Goal: Task Accomplishment & Management: Use online tool/utility

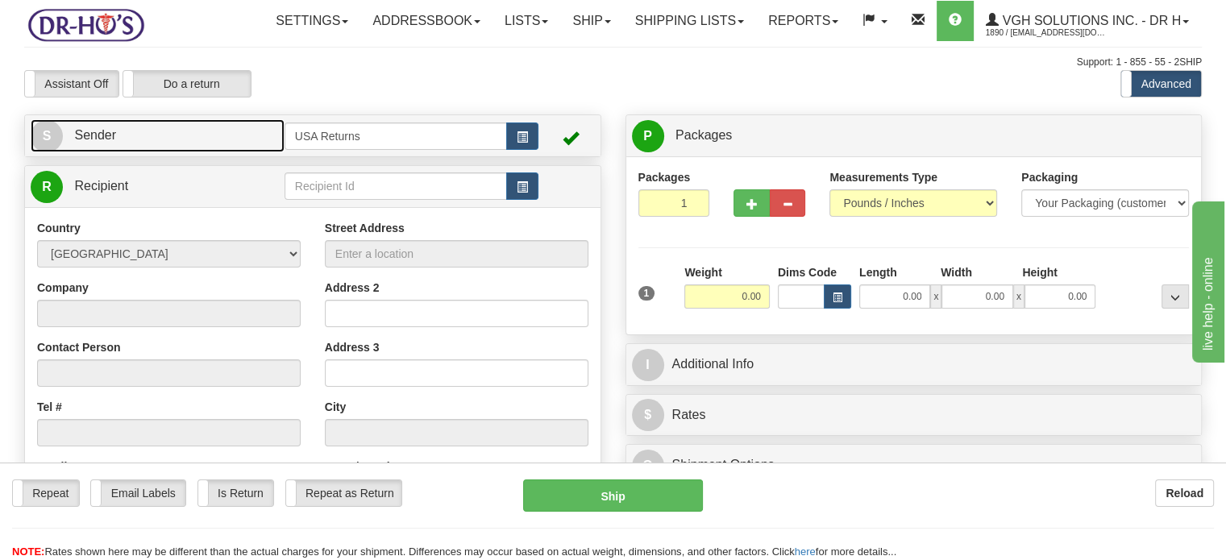
click at [242, 152] on link "S Sender" at bounding box center [158, 135] width 254 height 33
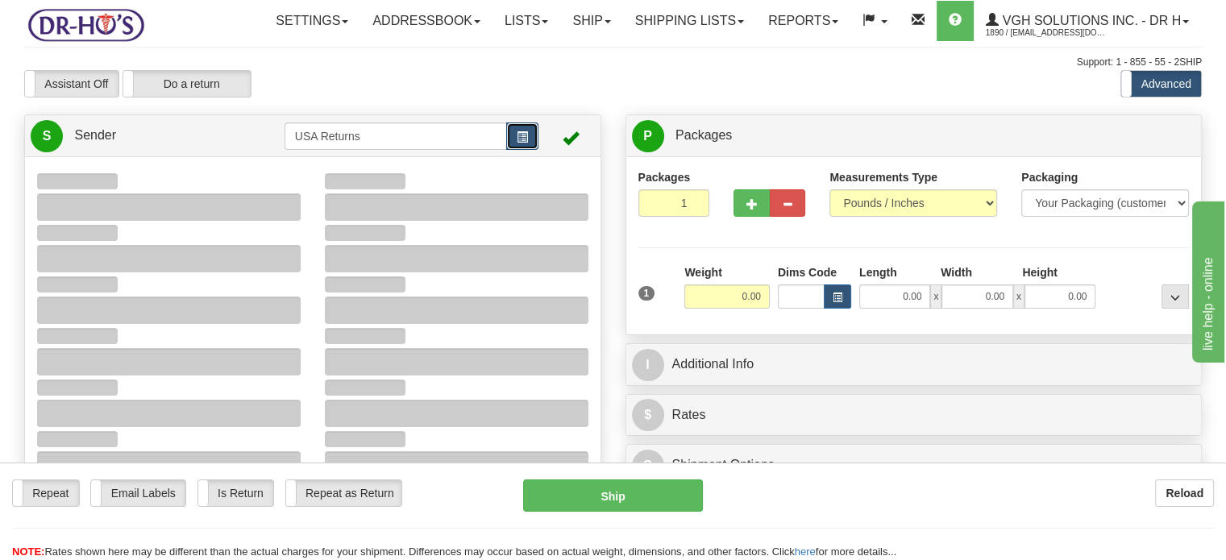
click at [526, 143] on span "button" at bounding box center [522, 137] width 11 height 10
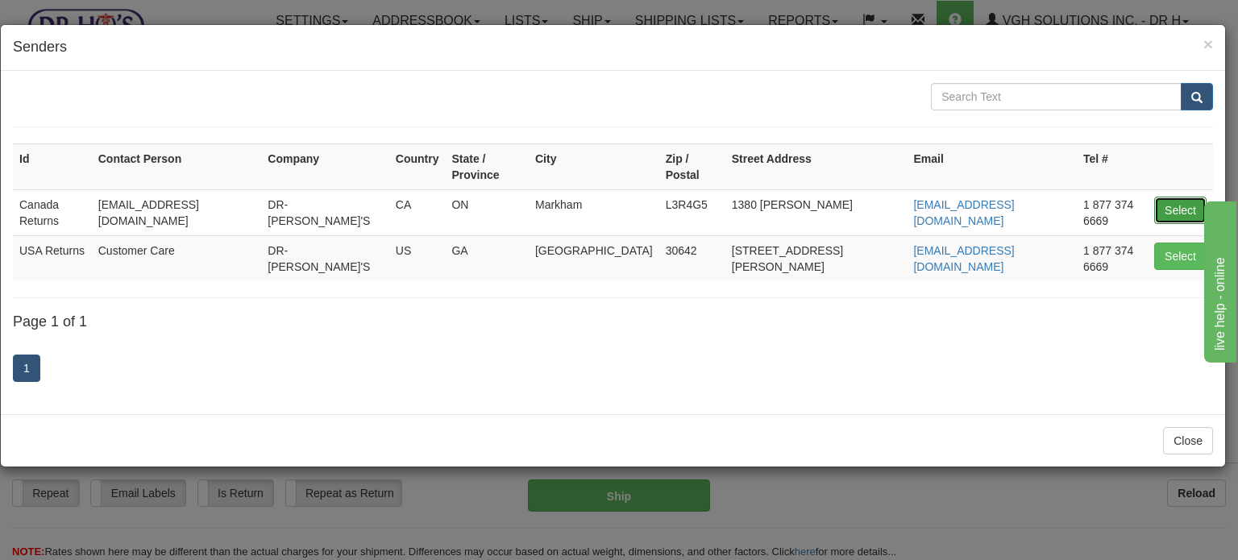
click at [1174, 197] on button "Select" at bounding box center [1180, 210] width 52 height 27
type input "Canada Returns"
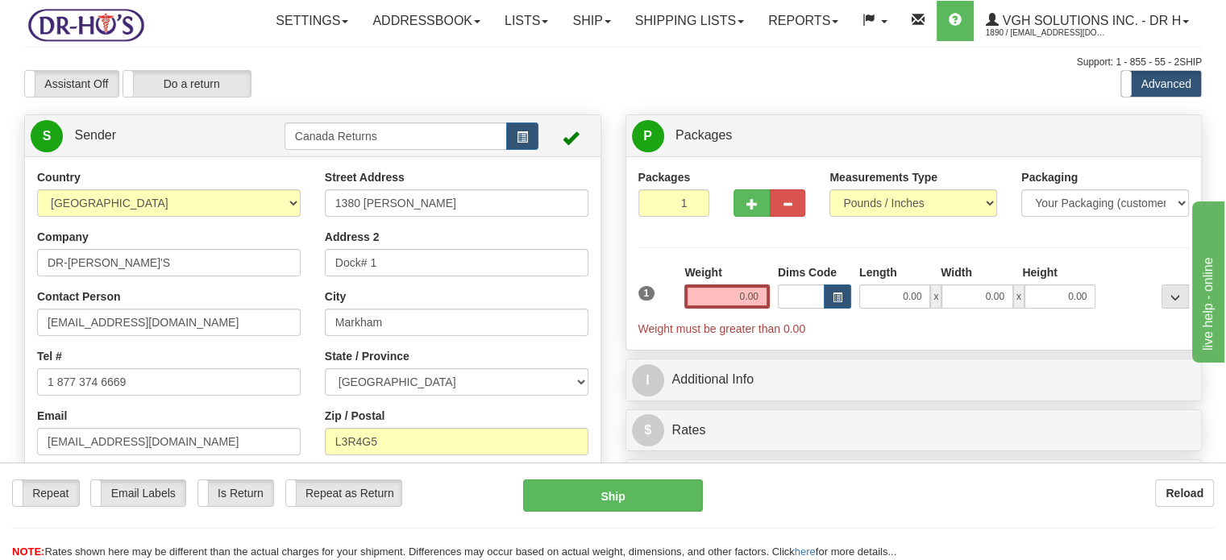
click at [360, 98] on div "Assistant On Assistant Off Do a return Do a return" at bounding box center [262, 83] width 501 height 27
drag, startPoint x: 148, startPoint y: 418, endPoint x: 0, endPoint y: 408, distance: 148.7
paste input "7054407534"
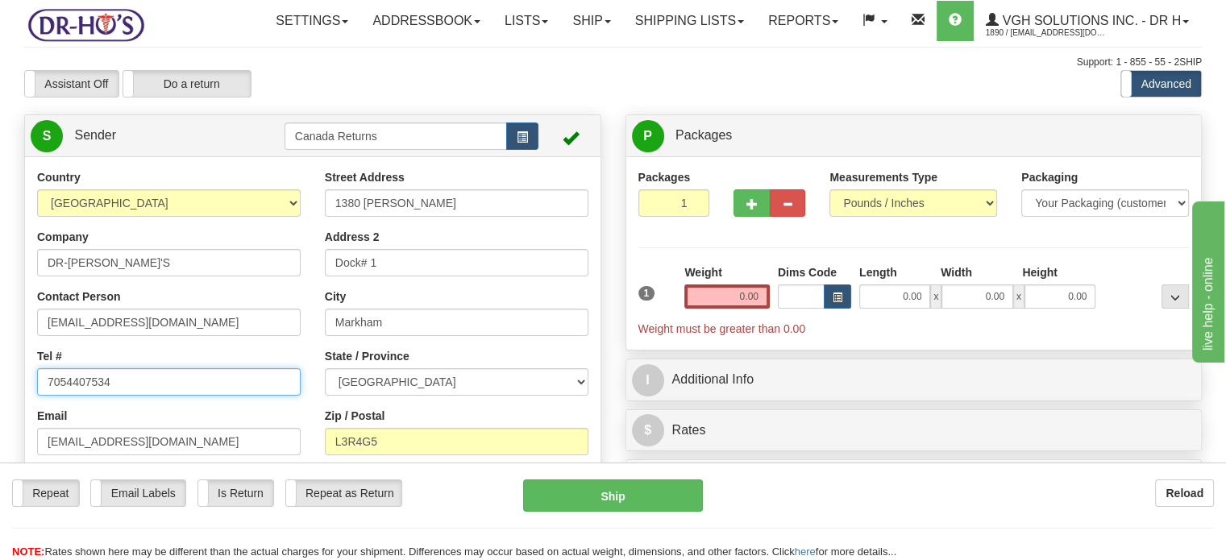
type input "7054407534"
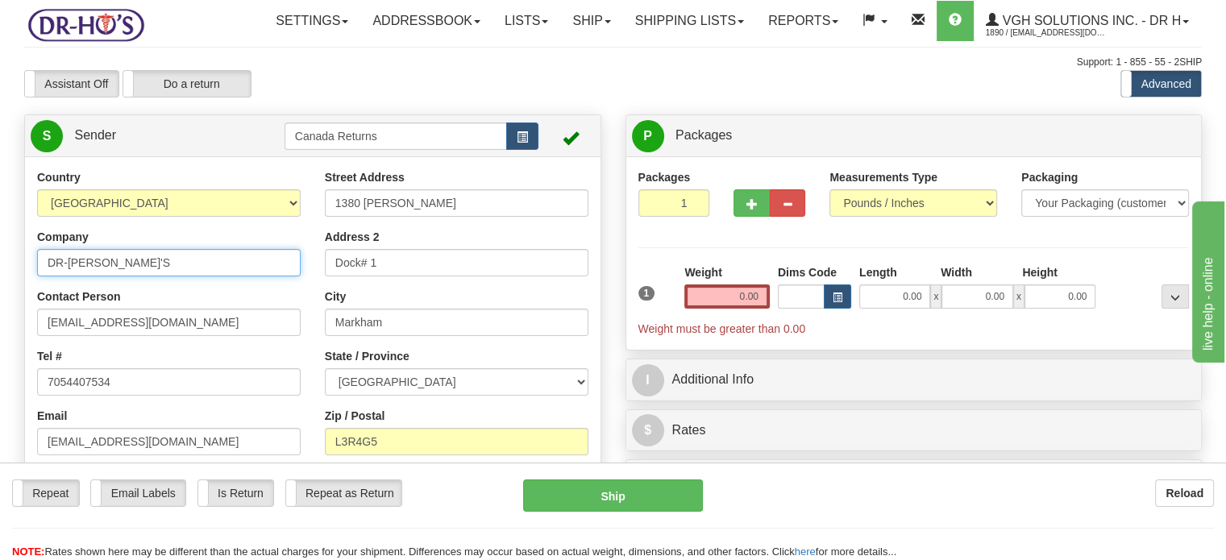
drag, startPoint x: 129, startPoint y: 297, endPoint x: 0, endPoint y: 296, distance: 129.0
click at [319, 98] on div "Assistant On Assistant Off Do a return Do a return" at bounding box center [262, 83] width 501 height 27
drag, startPoint x: 168, startPoint y: 304, endPoint x: 0, endPoint y: 290, distance: 168.2
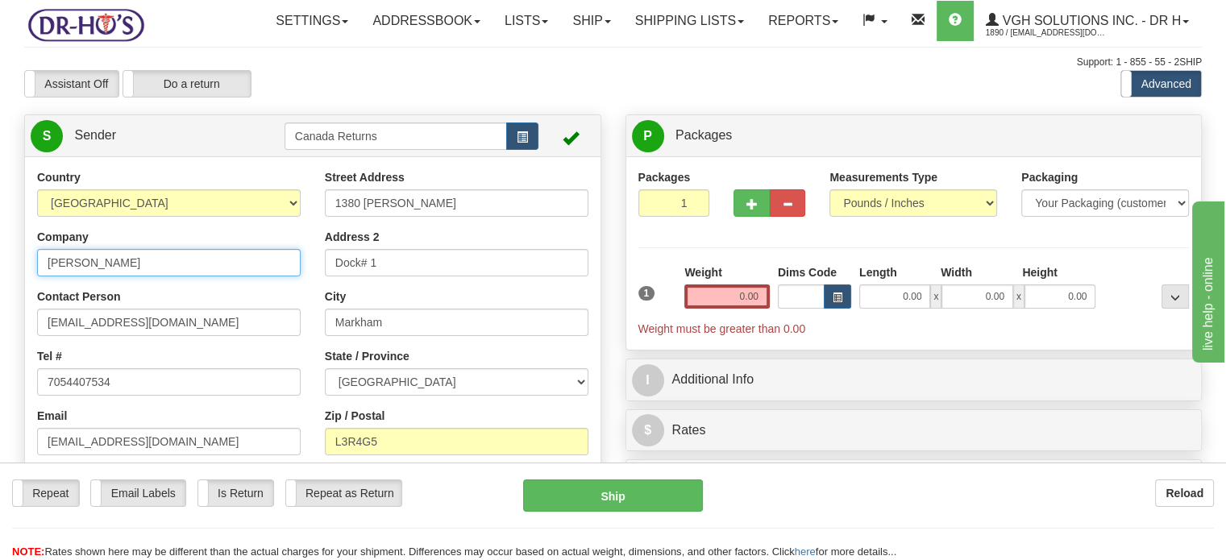
type input "[PERSON_NAME]"
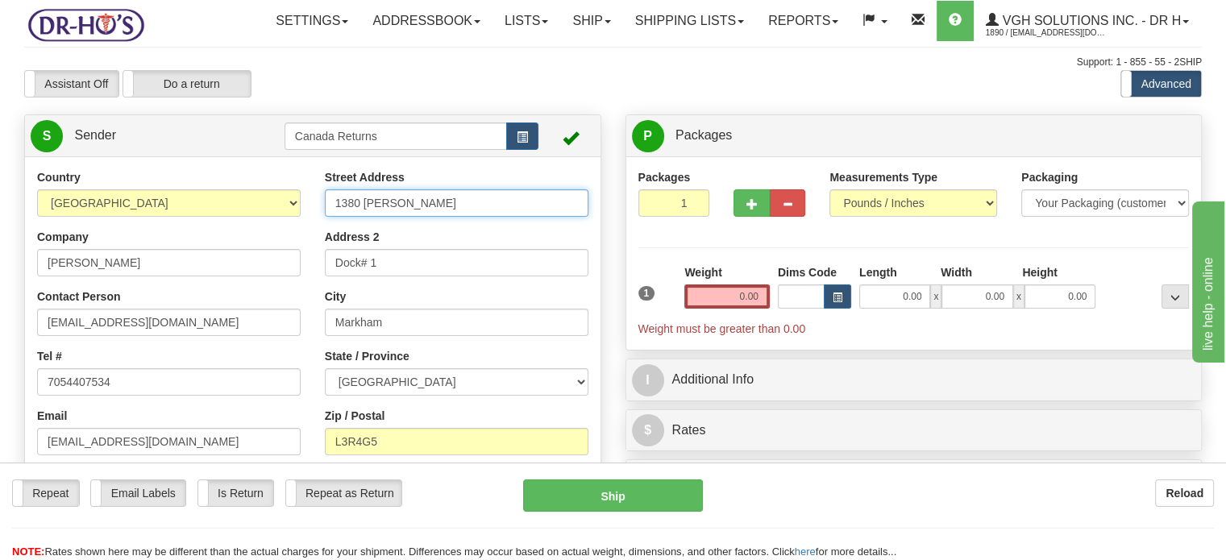
drag, startPoint x: 439, startPoint y: 243, endPoint x: 261, endPoint y: 230, distance: 177.8
click at [268, 230] on div "Country [GEOGRAPHIC_DATA] [GEOGRAPHIC_DATA] [GEOGRAPHIC_DATA] [GEOGRAPHIC_DATA]…" at bounding box center [313, 392] width 576 height 447
paste input "[STREET_ADDRESS][PERSON_NAME]"
drag, startPoint x: 409, startPoint y: 241, endPoint x: 581, endPoint y: 241, distance: 172.5
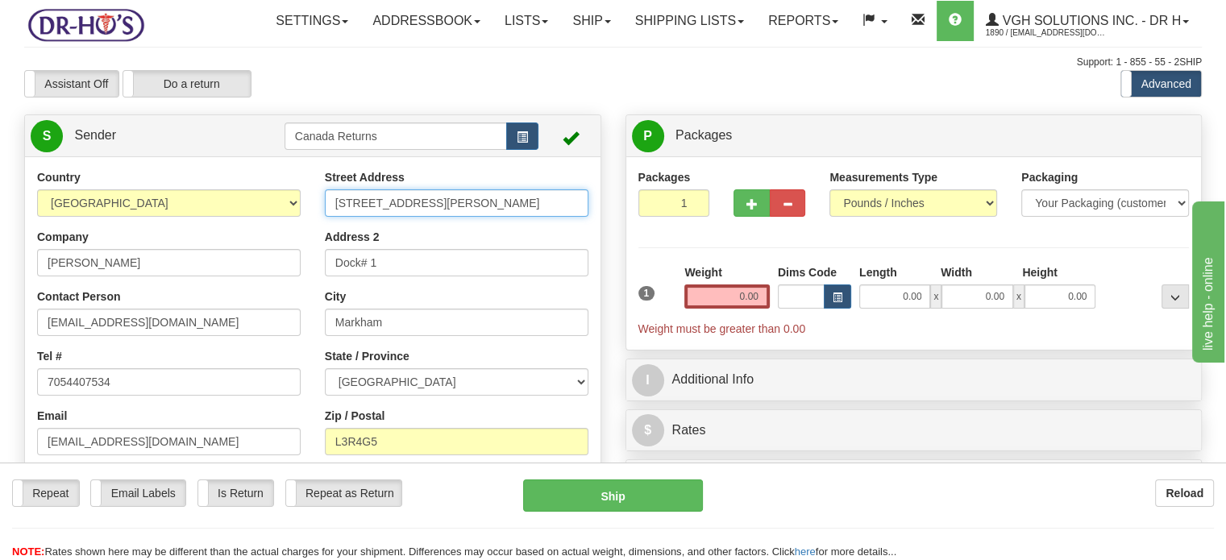
click at [581, 217] on input "[STREET_ADDRESS][PERSON_NAME]" at bounding box center [457, 202] width 264 height 27
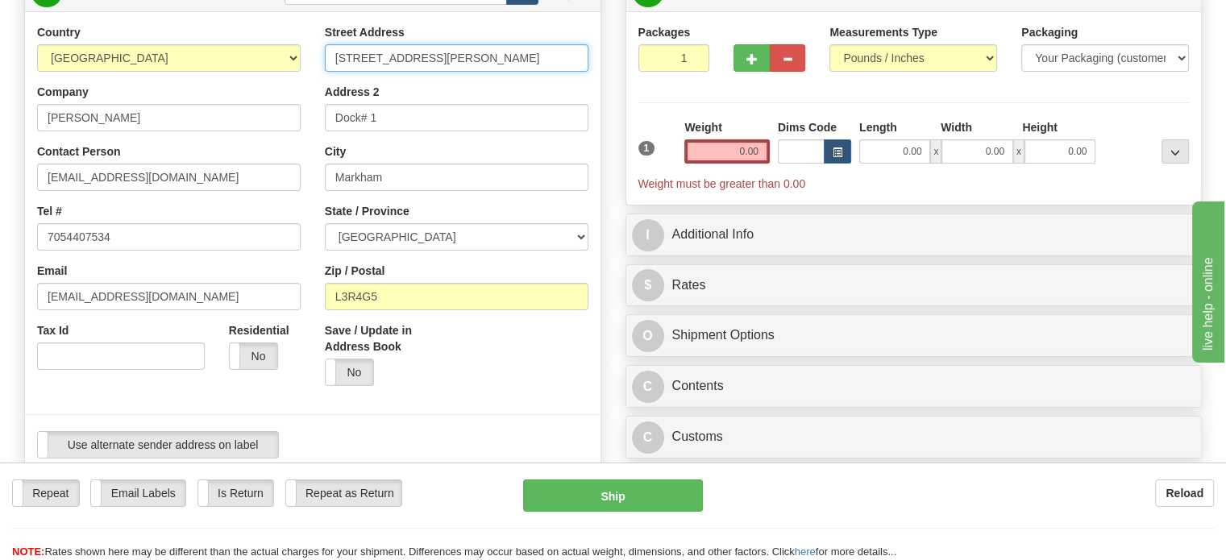
scroll to position [242, 0]
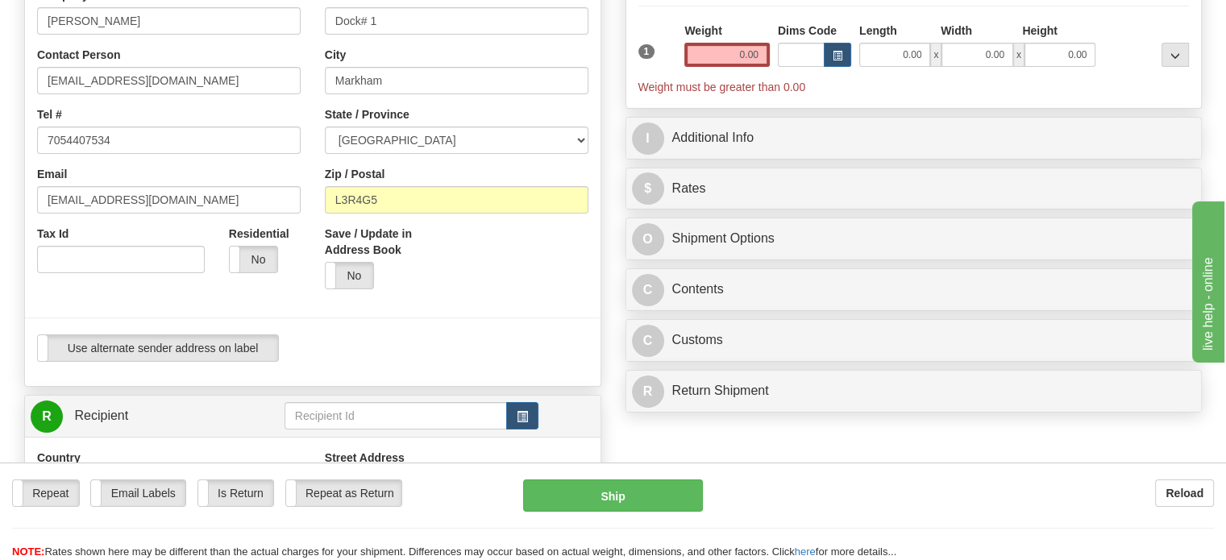
type input "[STREET_ADDRESS][PERSON_NAME]"
drag, startPoint x: 414, startPoint y: 54, endPoint x: 204, endPoint y: 46, distance: 210.5
click at [206, 46] on div "Country [GEOGRAPHIC_DATA] [GEOGRAPHIC_DATA] [GEOGRAPHIC_DATA] [GEOGRAPHIC_DATA]…" at bounding box center [313, 150] width 576 height 447
drag, startPoint x: 403, startPoint y: 119, endPoint x: 239, endPoint y: 110, distance: 163.9
click at [284, 118] on div "Country [GEOGRAPHIC_DATA] [GEOGRAPHIC_DATA] [GEOGRAPHIC_DATA] [GEOGRAPHIC_DATA]…" at bounding box center [313, 150] width 576 height 447
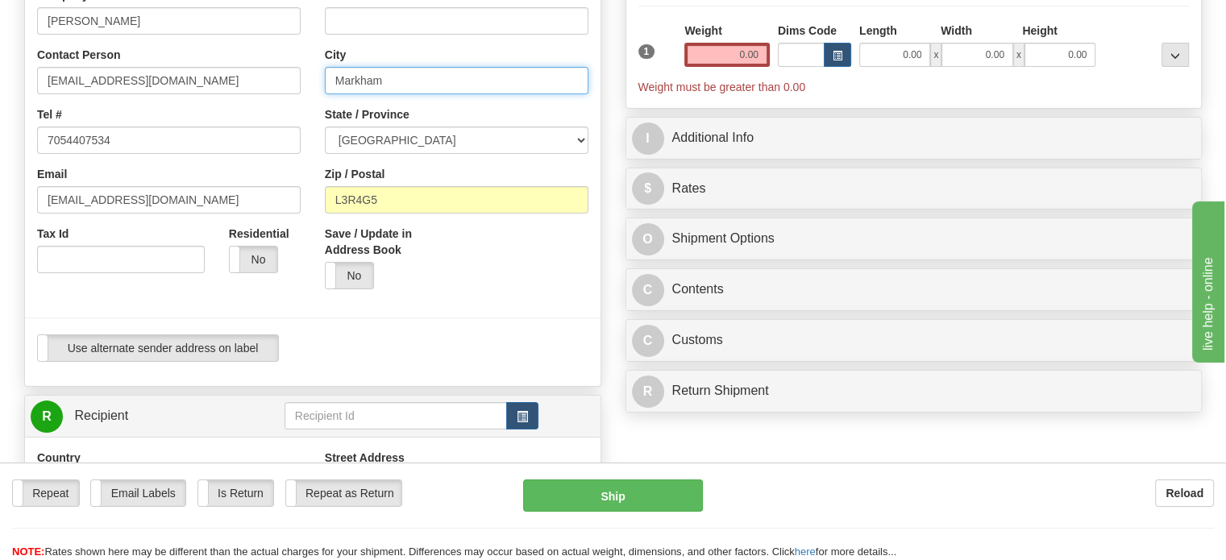
paste input "[GEOGRAPHIC_DATA]"
drag, startPoint x: 377, startPoint y: 114, endPoint x: 529, endPoint y: 114, distance: 151.5
click at [529, 94] on input "[GEOGRAPHIC_DATA]" at bounding box center [457, 80] width 264 height 27
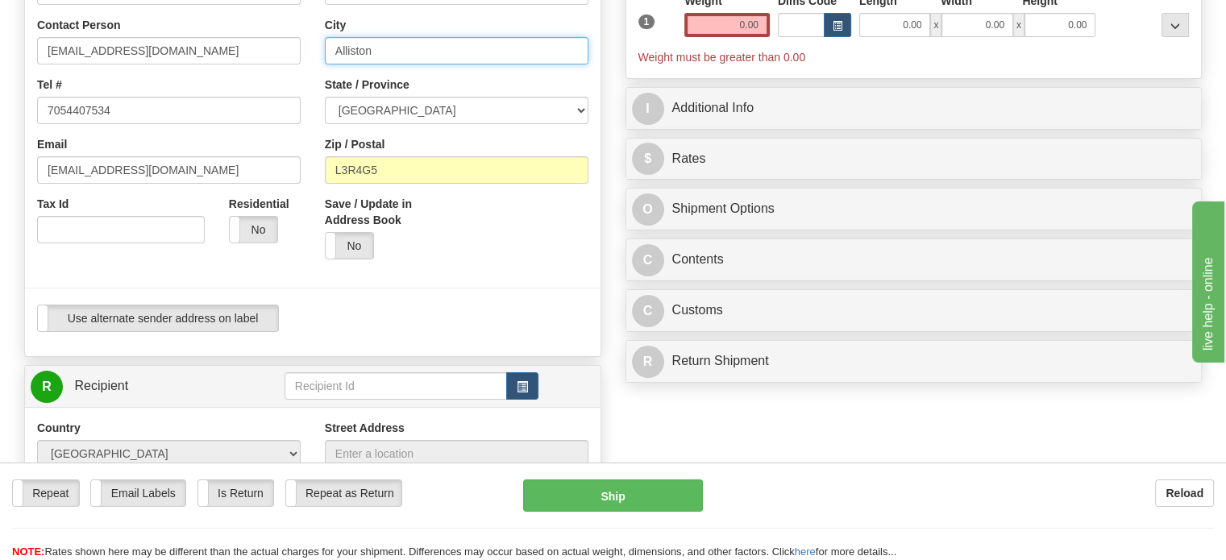
scroll to position [322, 0]
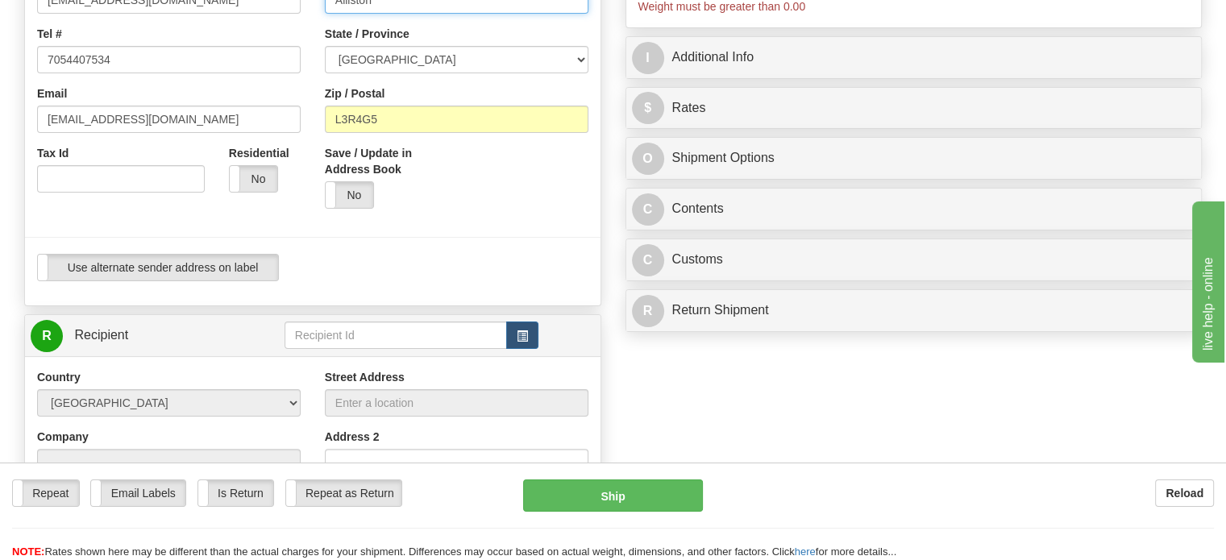
type input "Alliston"
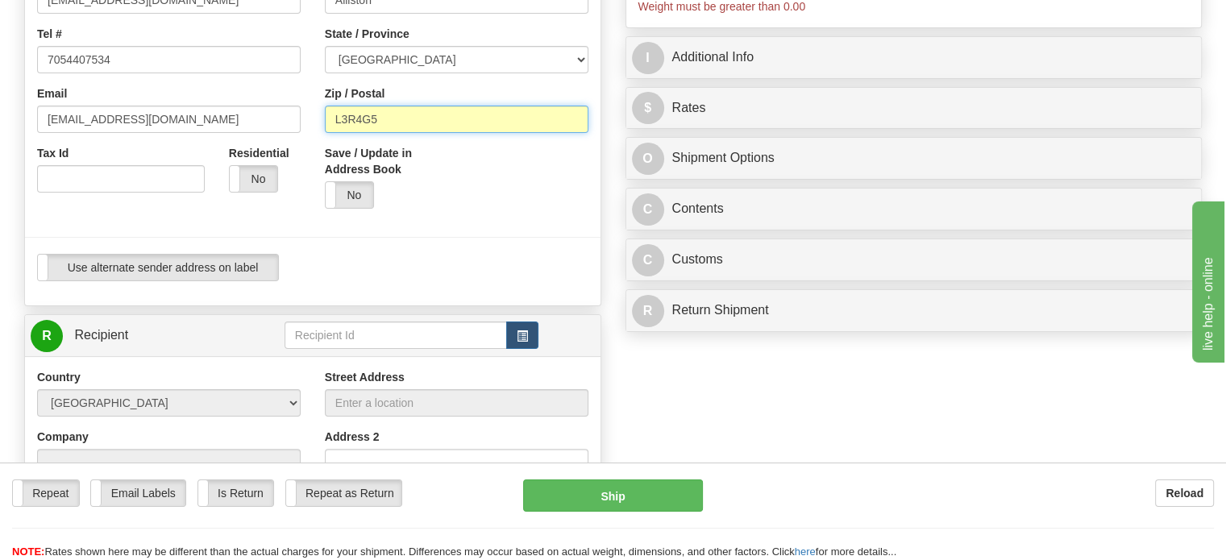
drag, startPoint x: 384, startPoint y: 160, endPoint x: 276, endPoint y: 157, distance: 108.1
click at [282, 157] on div "Country [GEOGRAPHIC_DATA] [GEOGRAPHIC_DATA] [GEOGRAPHIC_DATA] [GEOGRAPHIC_DATA]…" at bounding box center [313, 70] width 576 height 447
paste input "[GEOGRAPHIC_DATA], L9R1B2 [GEOGRAPHIC_DATA]"
click at [380, 133] on input "[GEOGRAPHIC_DATA], L9R1B2 [GEOGRAPHIC_DATA]" at bounding box center [457, 119] width 264 height 27
click at [505, 133] on input "L9R1B2 [GEOGRAPHIC_DATA]" at bounding box center [457, 119] width 264 height 27
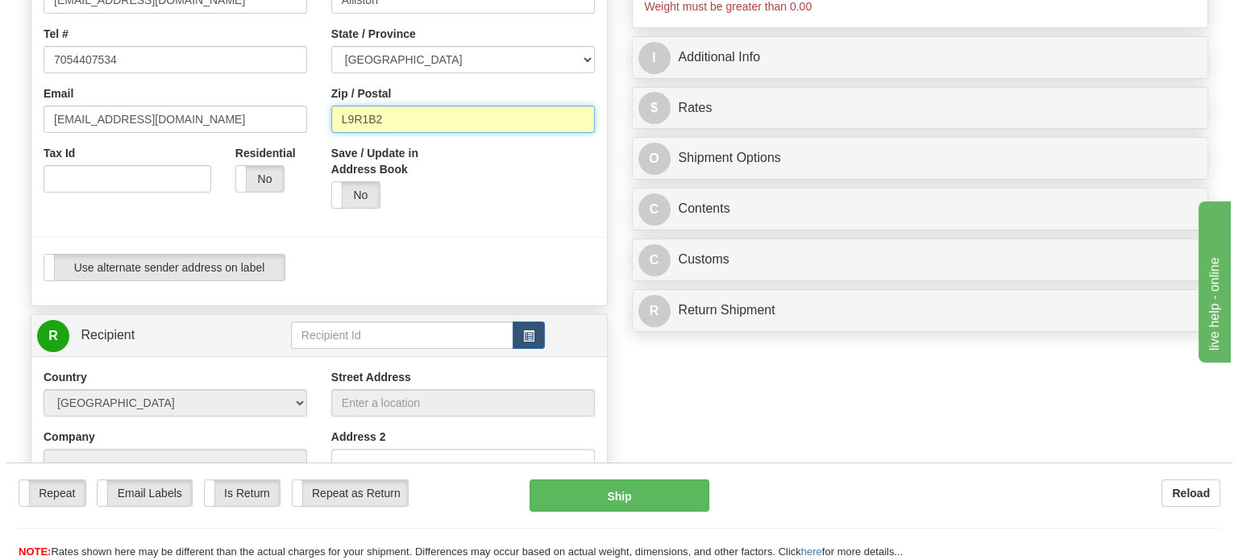
scroll to position [564, 0]
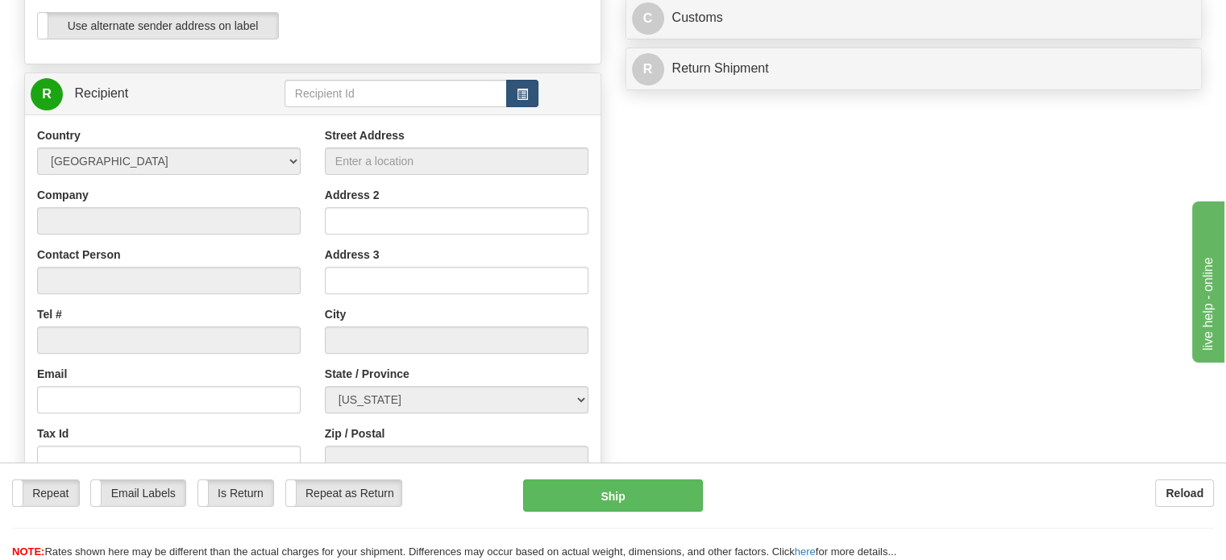
type input "L9R1B2"
click at [526, 107] on button "button" at bounding box center [522, 93] width 32 height 27
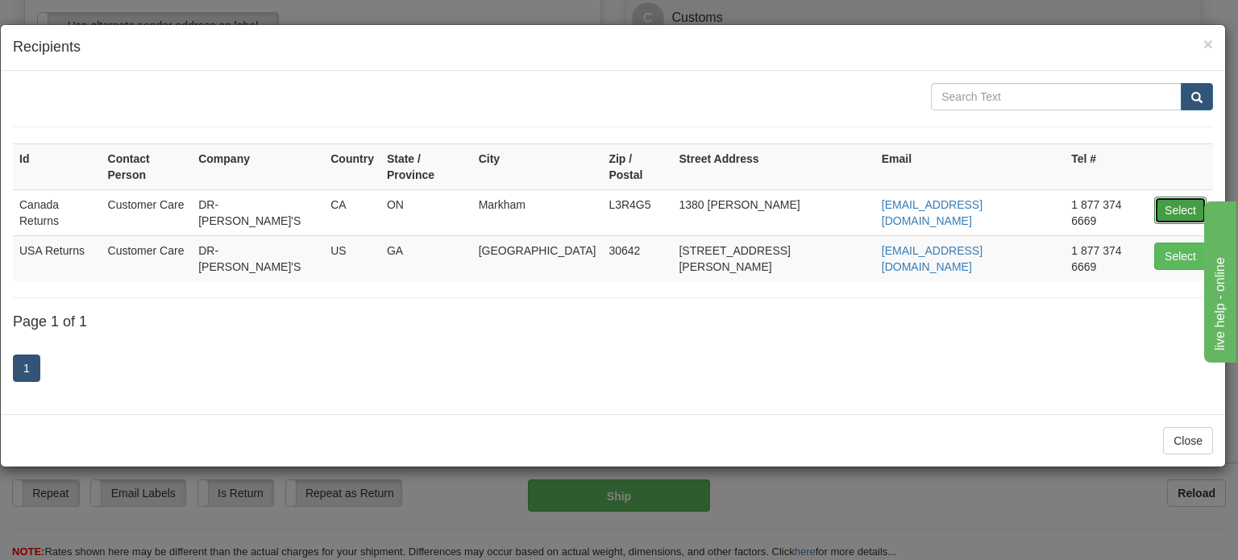
click at [1169, 198] on button "Select" at bounding box center [1180, 210] width 52 height 27
type input "Canada Returns"
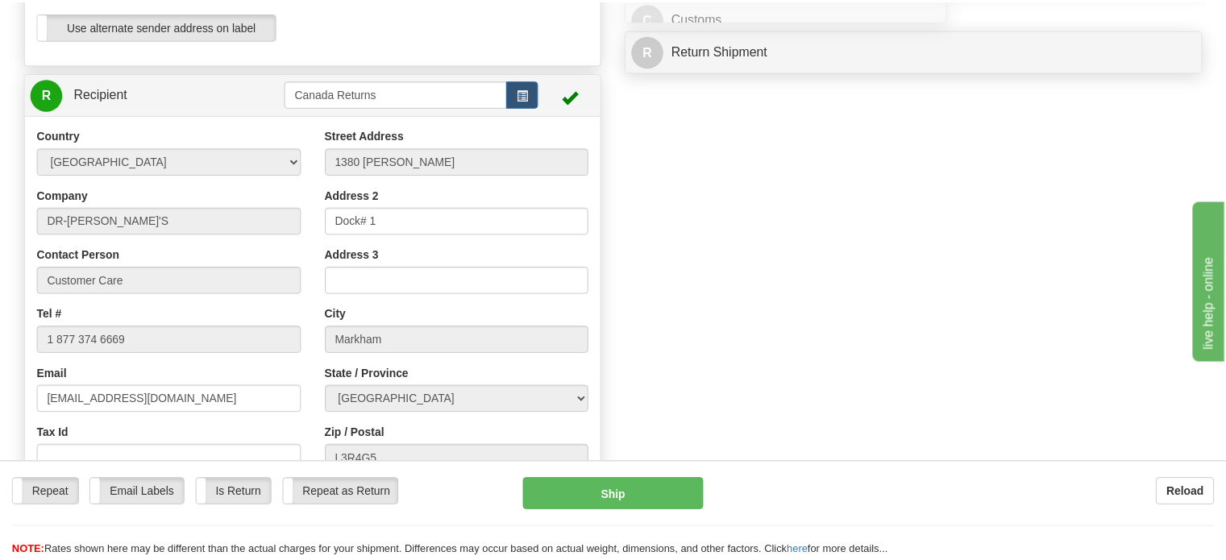
scroll to position [54, 0]
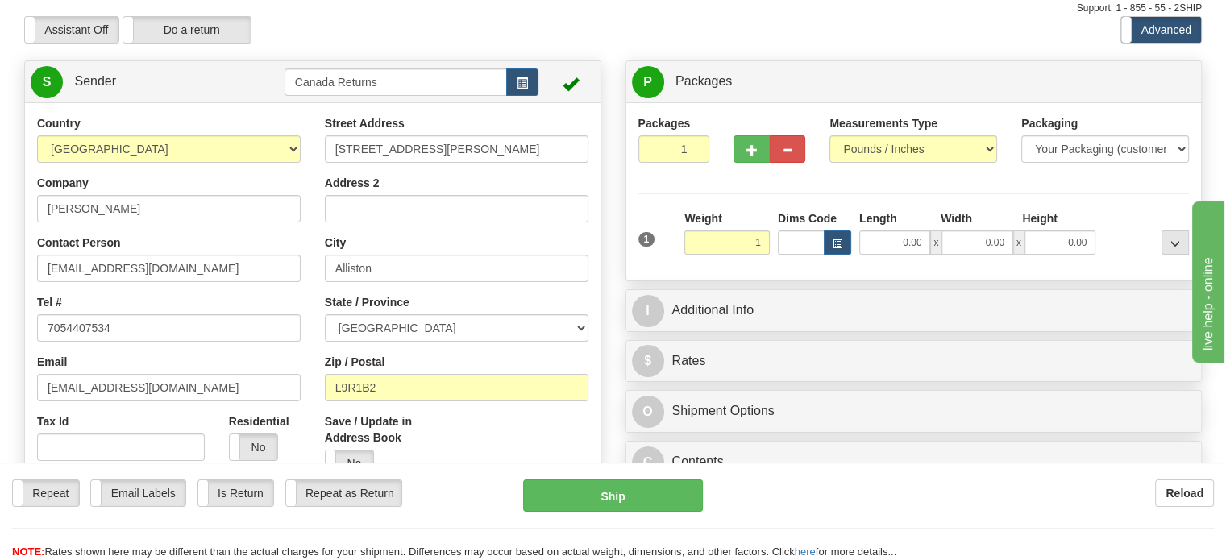
type input "1.00"
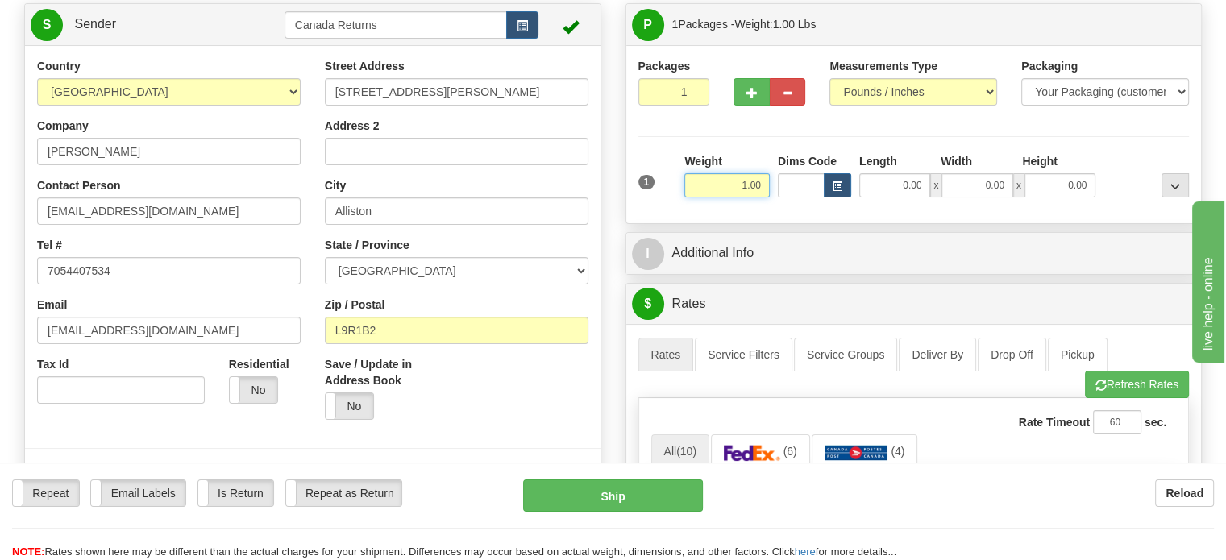
scroll to position [215, 0]
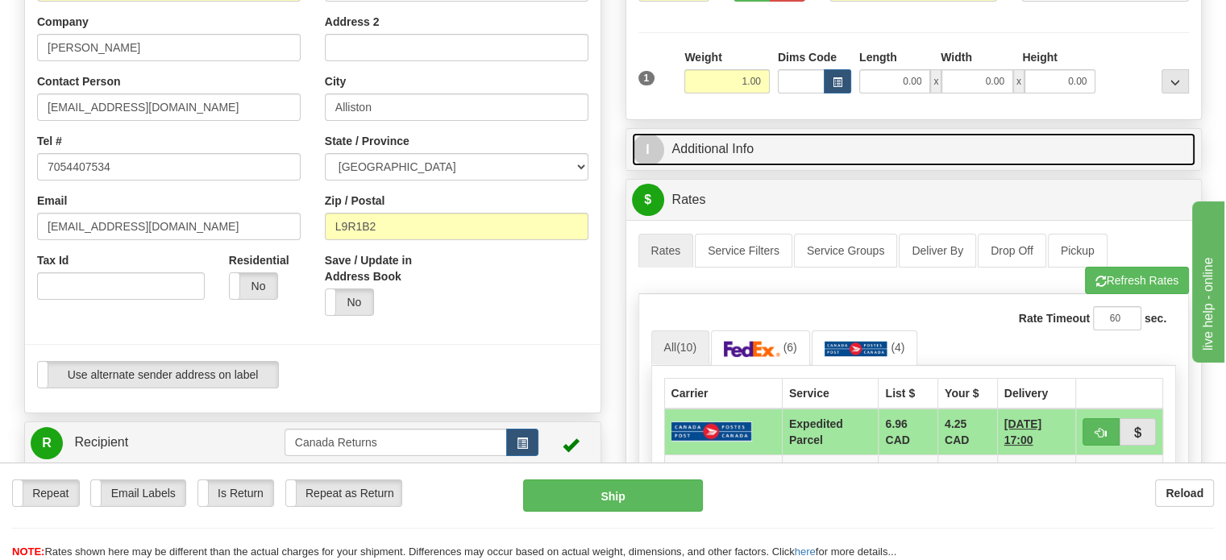
click at [712, 166] on link "I Additional Info" at bounding box center [914, 149] width 564 height 33
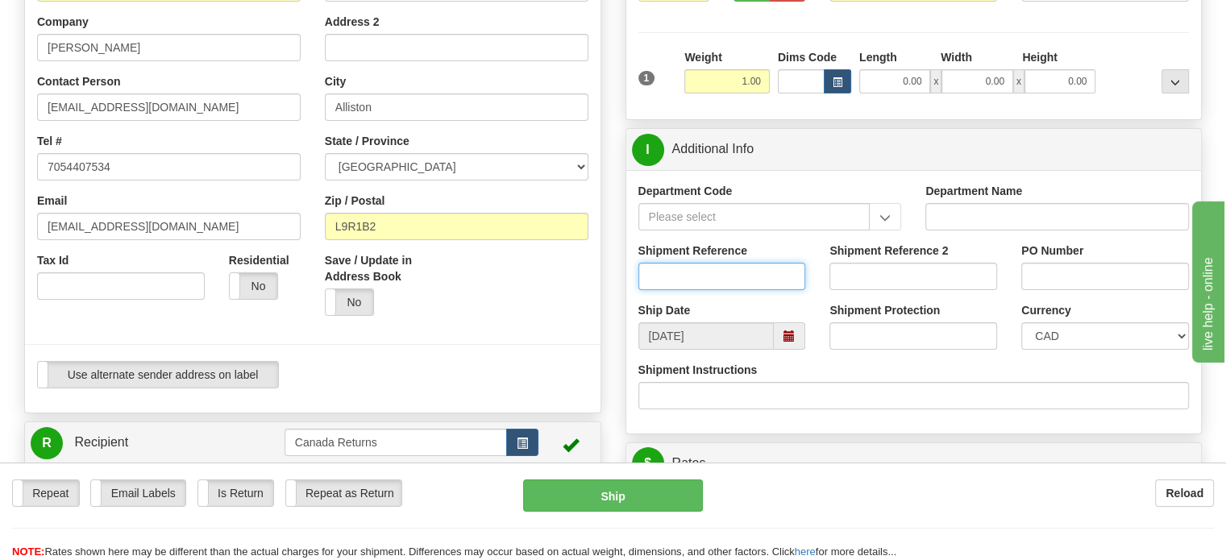
click at [761, 290] on input "Shipment Reference" at bounding box center [722, 276] width 168 height 27
paste input "1192818"
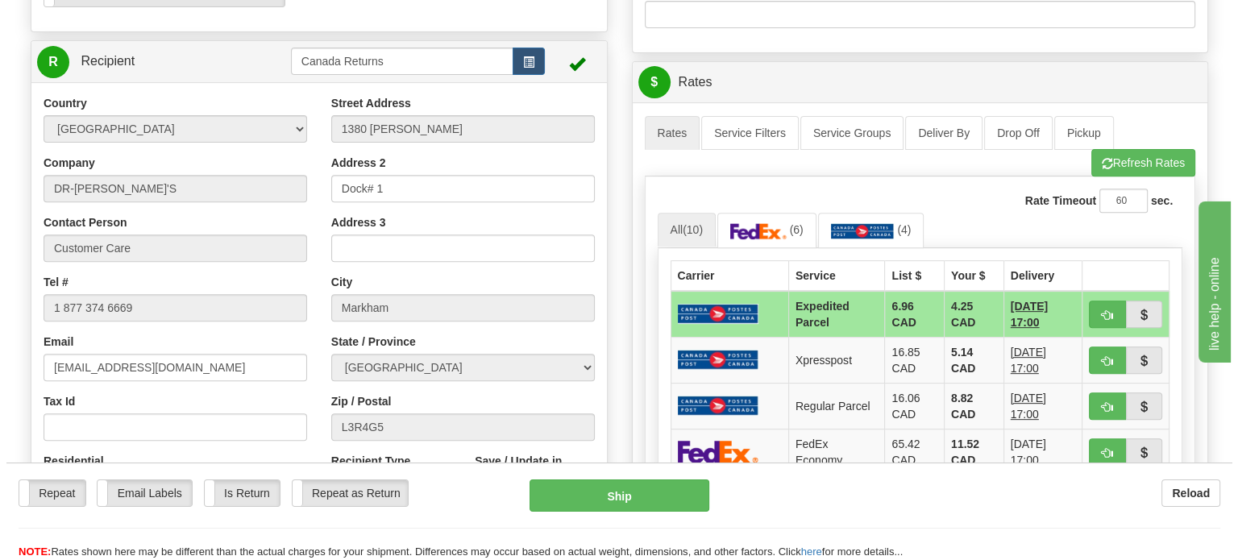
scroll to position [699, 0]
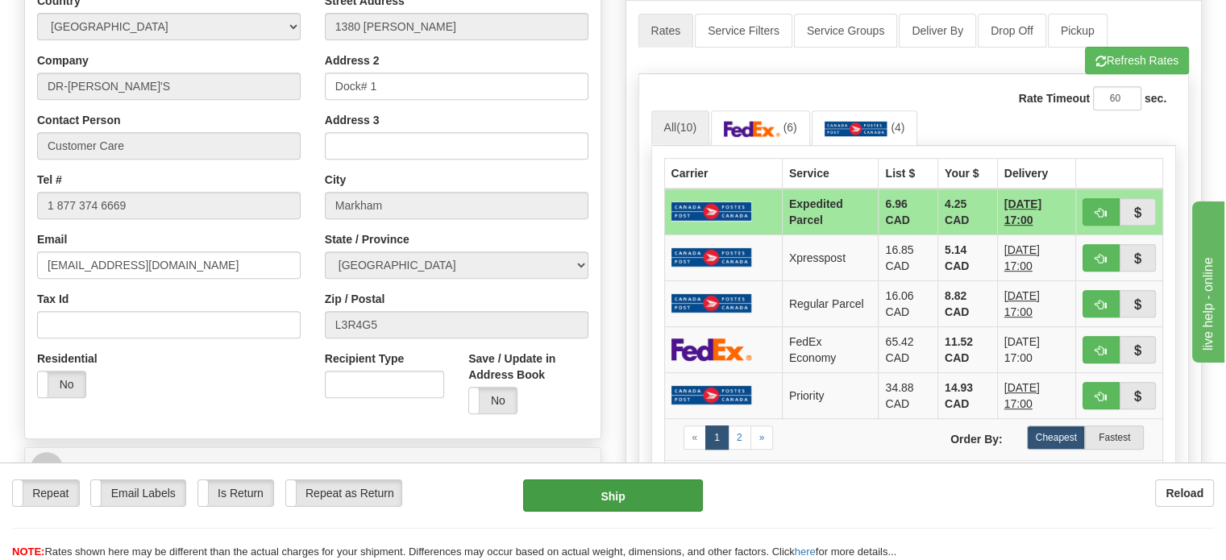
type input "1192818"
click at [641, 494] on button "Ship" at bounding box center [613, 496] width 181 height 32
type input "DOM.EP"
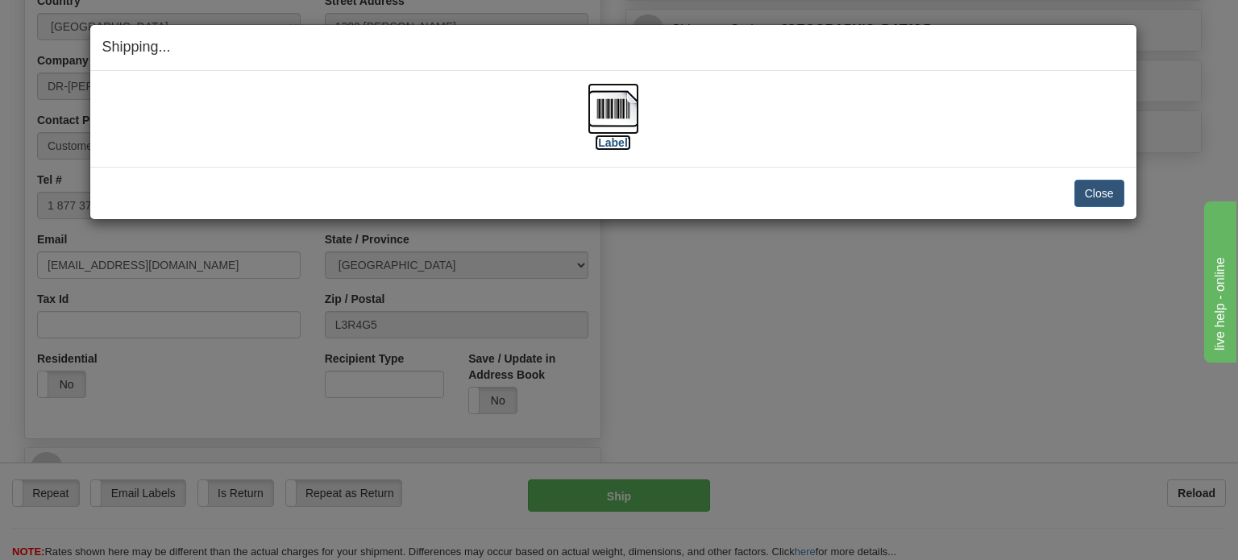
click at [610, 98] on img at bounding box center [614, 109] width 52 height 52
